Goal: Check status: Check status

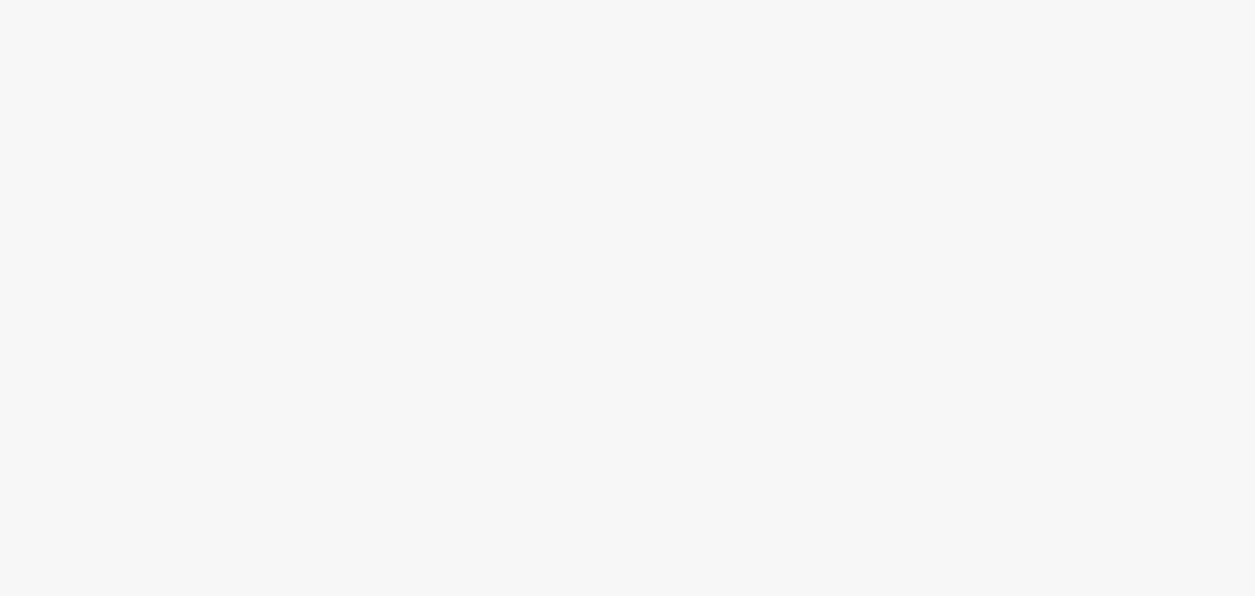
click at [597, 231] on body at bounding box center [627, 298] width 1255 height 596
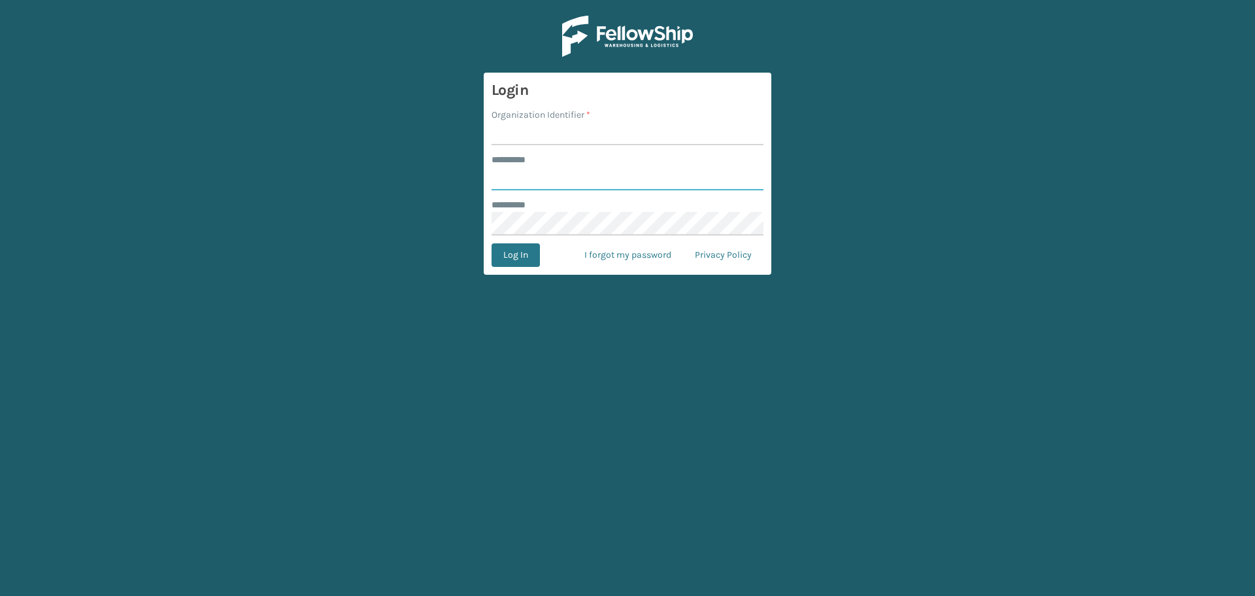
type input "********"
click at [520, 136] on input "Organization Identifier *" at bounding box center [628, 134] width 272 height 24
type input "[GEOGRAPHIC_DATA]"
click at [520, 253] on button "Log In" at bounding box center [516, 255] width 48 height 24
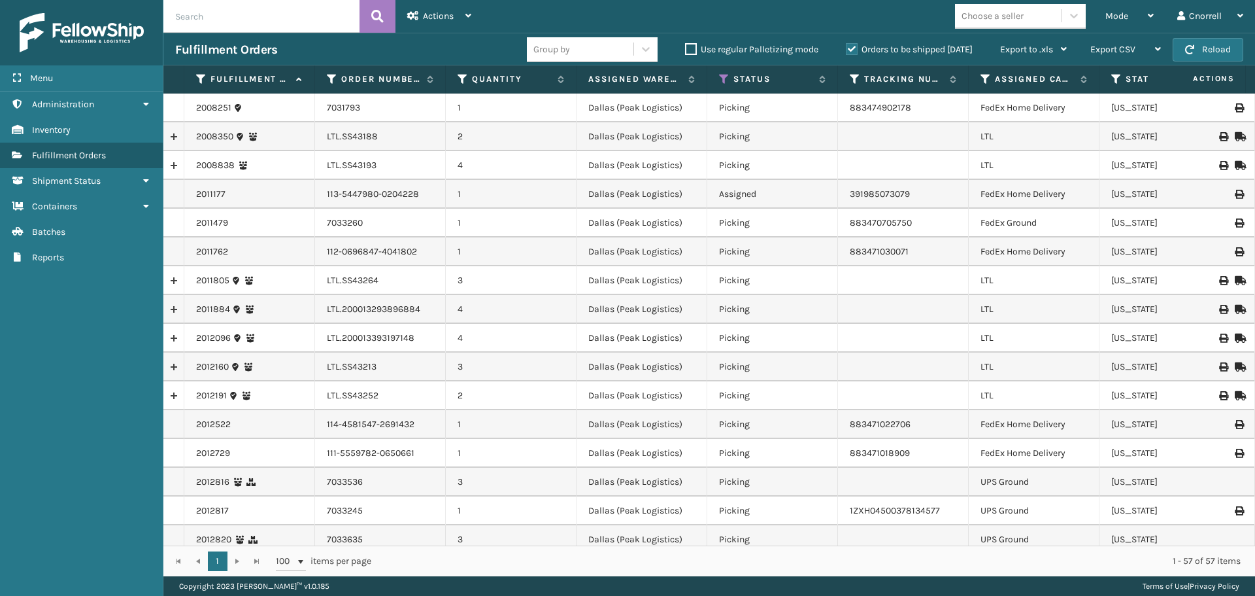
click at [218, 8] on input "text" at bounding box center [261, 16] width 196 height 33
paste input "2008507"
type input "2008507"
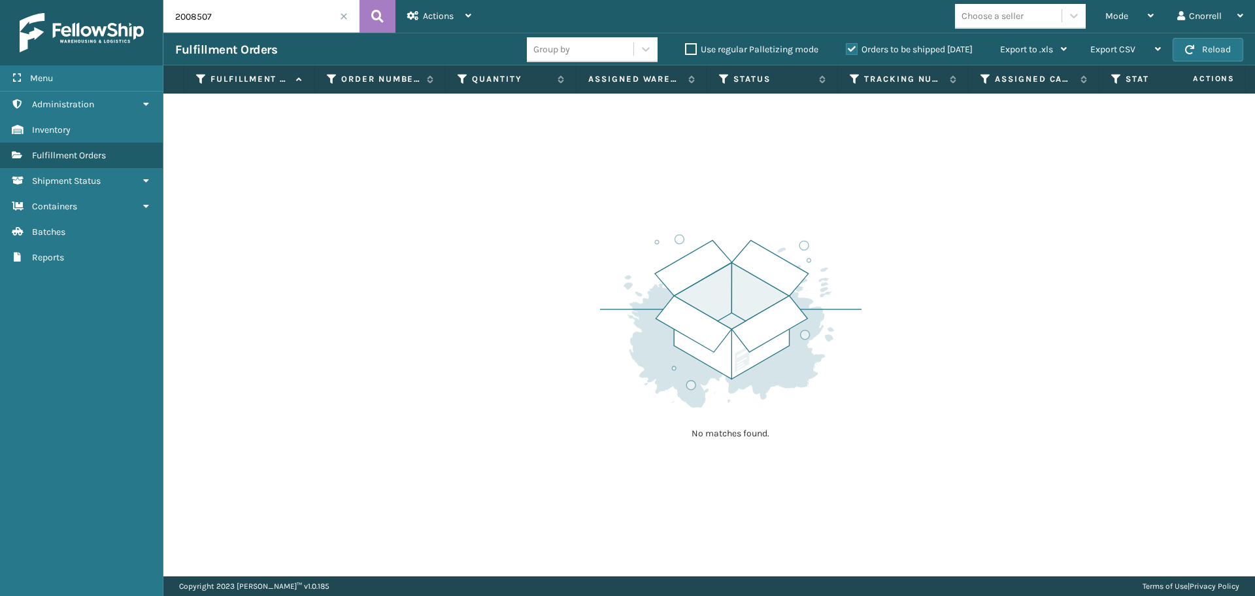
click at [851, 46] on label "Orders to be shipped [DATE]" at bounding box center [909, 49] width 127 height 11
click at [847, 46] on input "Orders to be shipped [DATE]" at bounding box center [846, 46] width 1 height 8
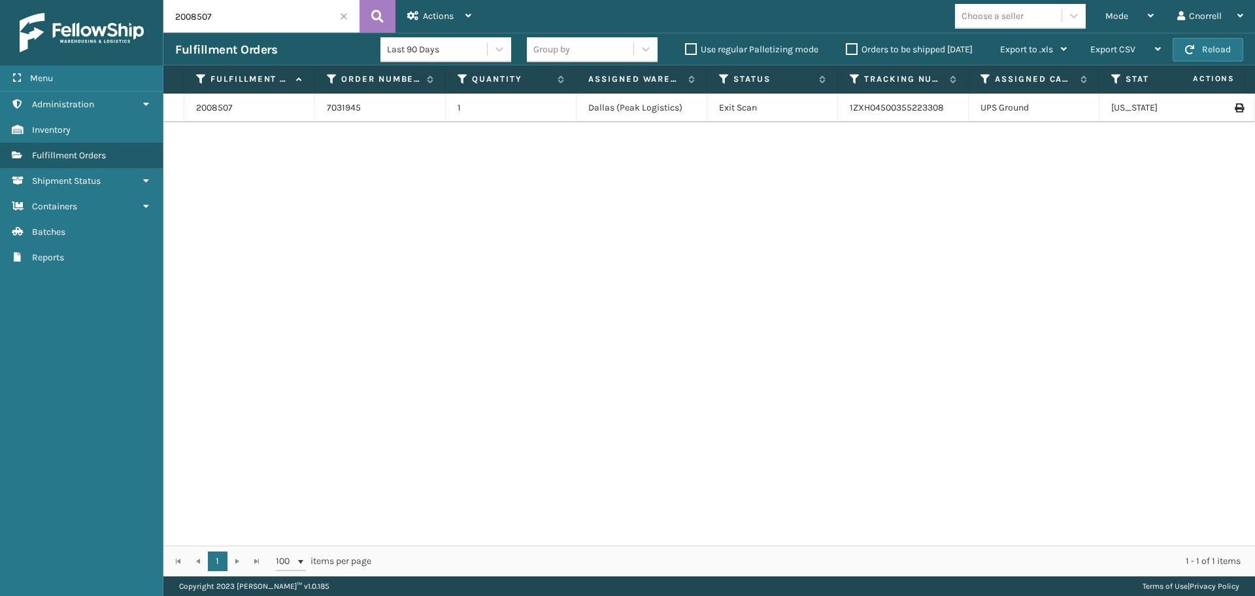
click at [615, 363] on div "2008507 7031945 1 [GEOGRAPHIC_DATA] (Peak Logistics) Exit Scan 1ZXH045003552233…" at bounding box center [709, 319] width 1092 height 452
drag, startPoint x: 363, startPoint y: 109, endPoint x: 324, endPoint y: 112, distance: 38.7
click at [324, 112] on td "7031945" at bounding box center [380, 107] width 131 height 29
copy td "7031945"
drag, startPoint x: 240, startPoint y: 109, endPoint x: 199, endPoint y: 113, distance: 41.4
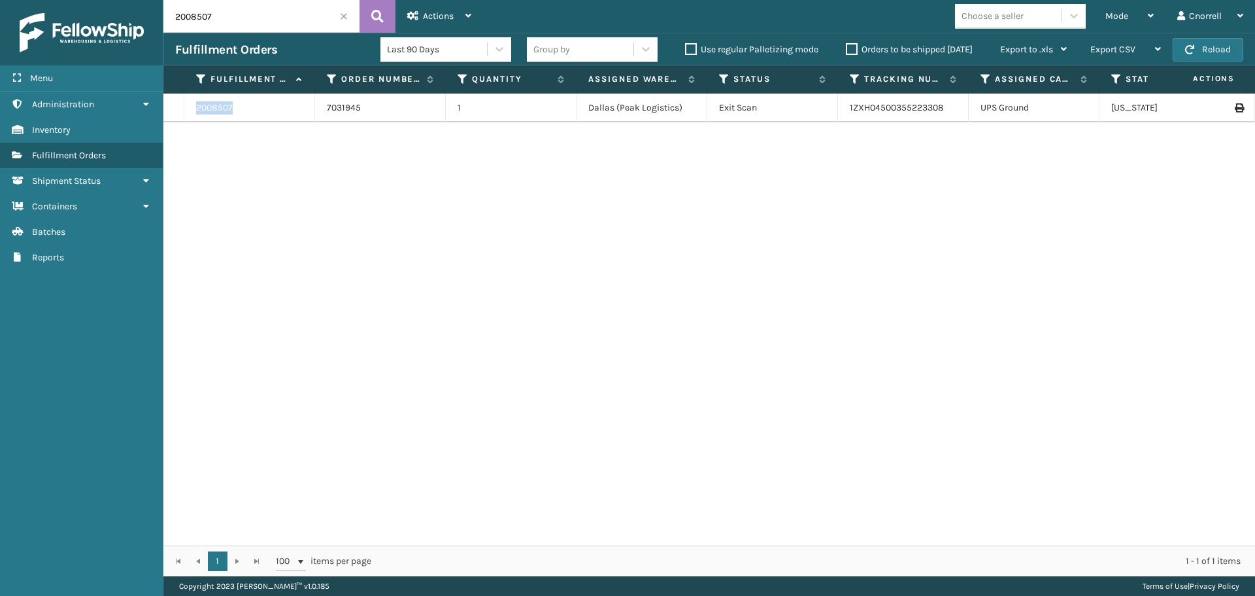
click at [199, 113] on div "2008507" at bounding box center [249, 107] width 107 height 13
copy link "2008507"
click at [214, 106] on link "2008507" at bounding box center [214, 107] width 37 height 13
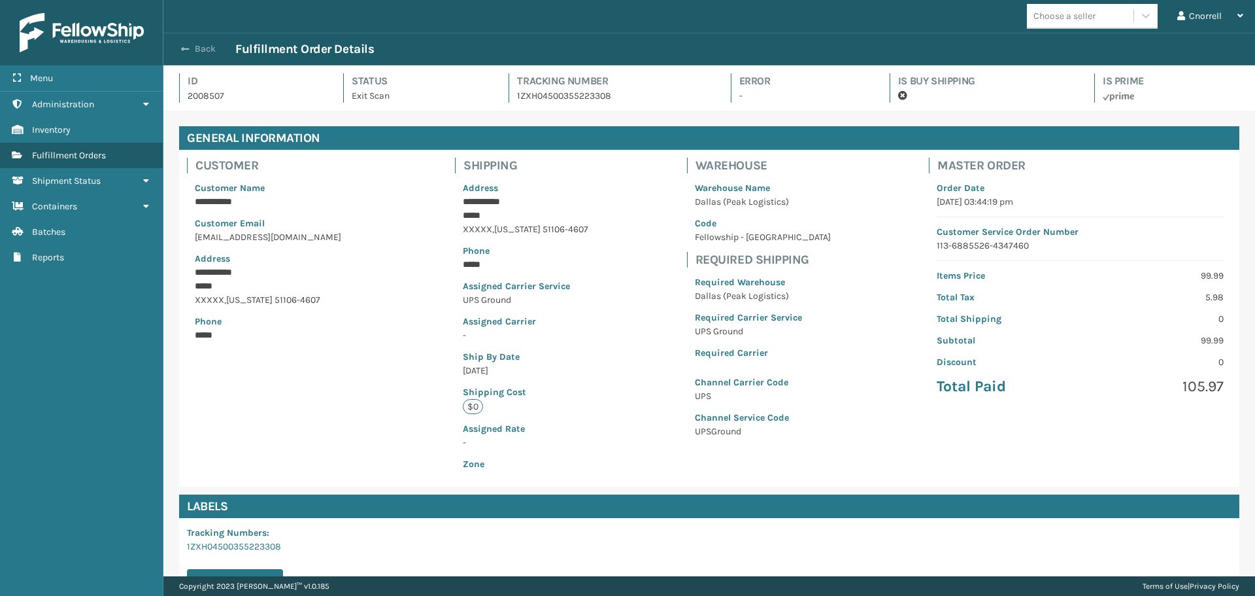
click at [182, 46] on span "button" at bounding box center [185, 48] width 8 height 9
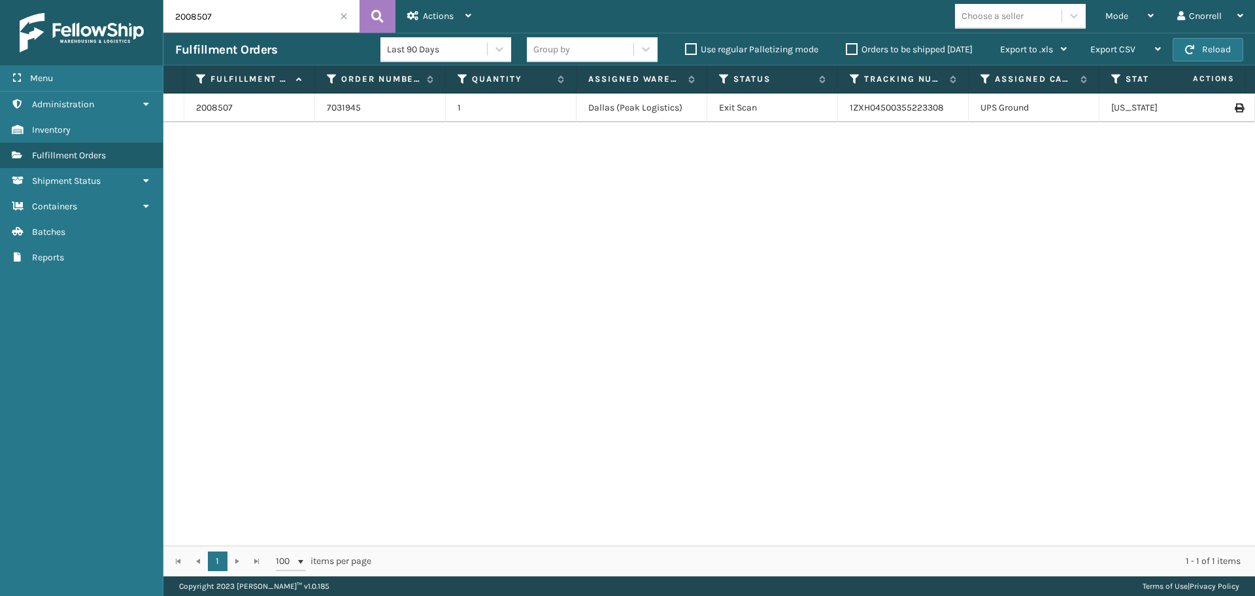
click at [346, 16] on span at bounding box center [344, 16] width 8 height 8
